Goal: Information Seeking & Learning: Learn about a topic

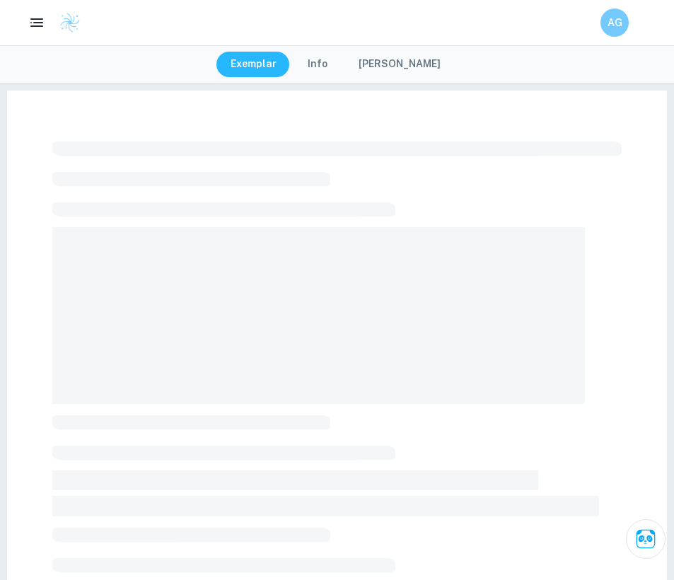
checkbox input "true"
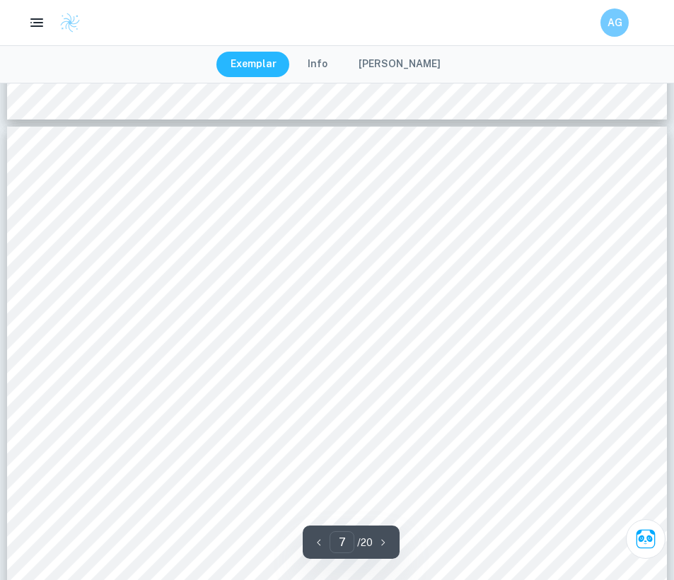
scroll to position [5828, 0]
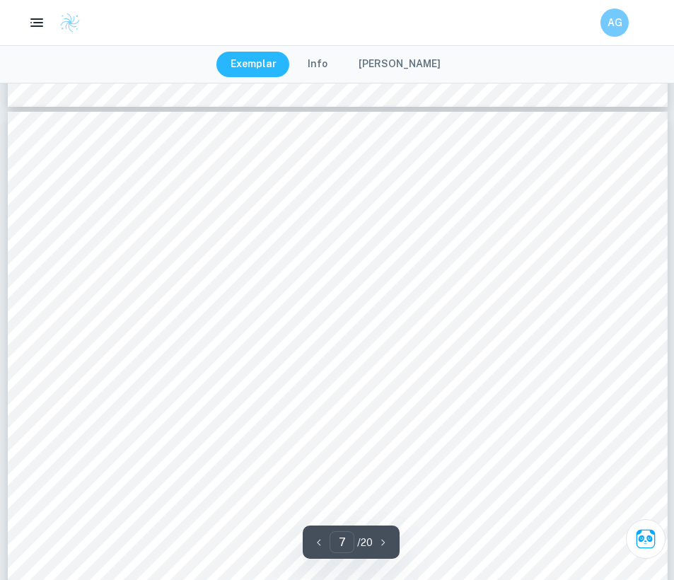
type input "3"
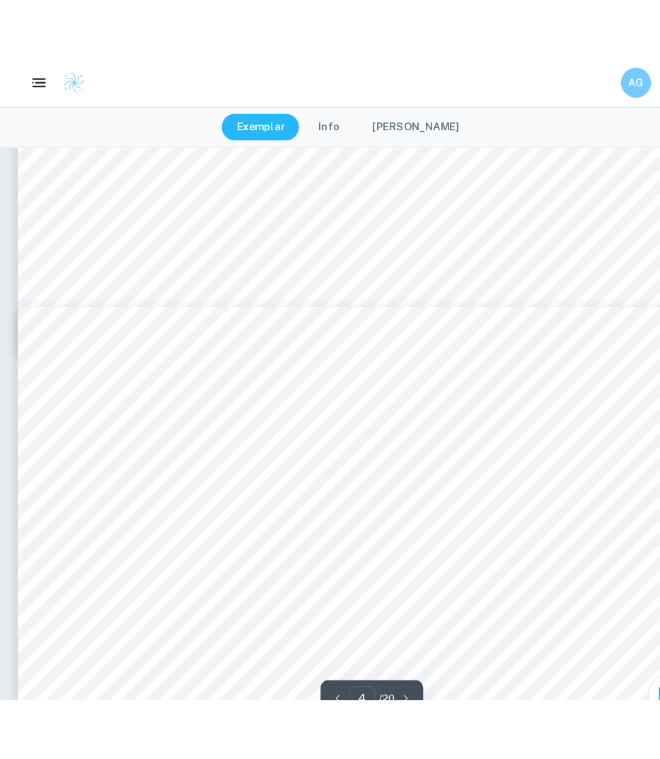
scroll to position [0, 0]
